Goal: Information Seeking & Learning: Learn about a topic

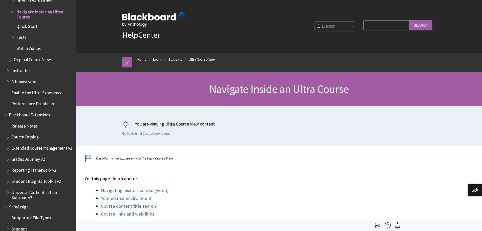
click at [378, 26] on input "Search Query" at bounding box center [387, 25] width 46 height 10
type input "gradebook"
click at [410, 20] on input "Search" at bounding box center [421, 25] width 23 height 10
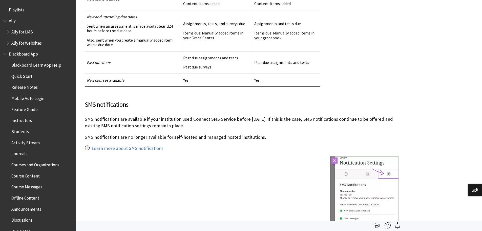
scroll to position [554, 0]
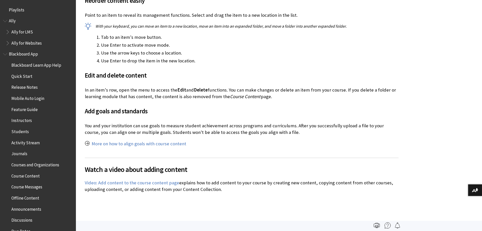
scroll to position [760, 0]
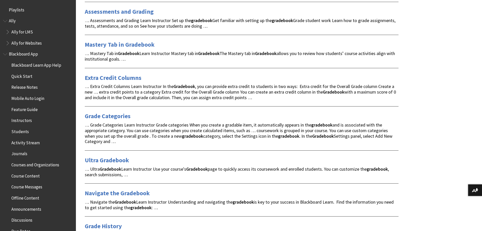
scroll to position [177, 0]
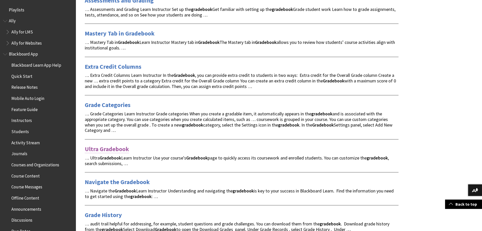
click at [119, 148] on link "Ultra Gradebook" at bounding box center [107, 149] width 44 height 8
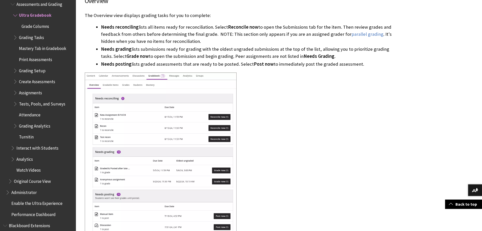
scroll to position [279, 0]
